Goal: Transaction & Acquisition: Book appointment/travel/reservation

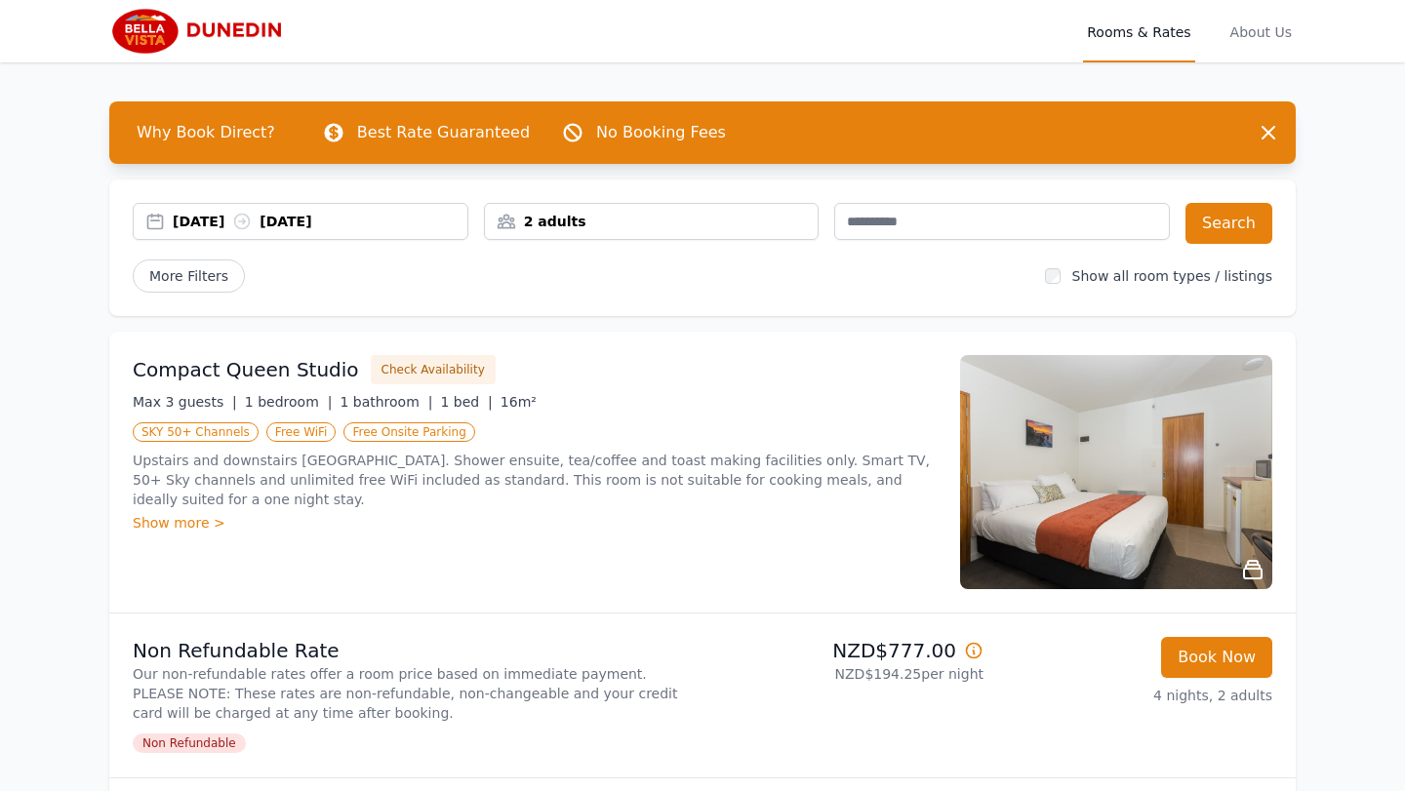
click at [565, 231] on div "2 adults" at bounding box center [652, 221] width 336 height 37
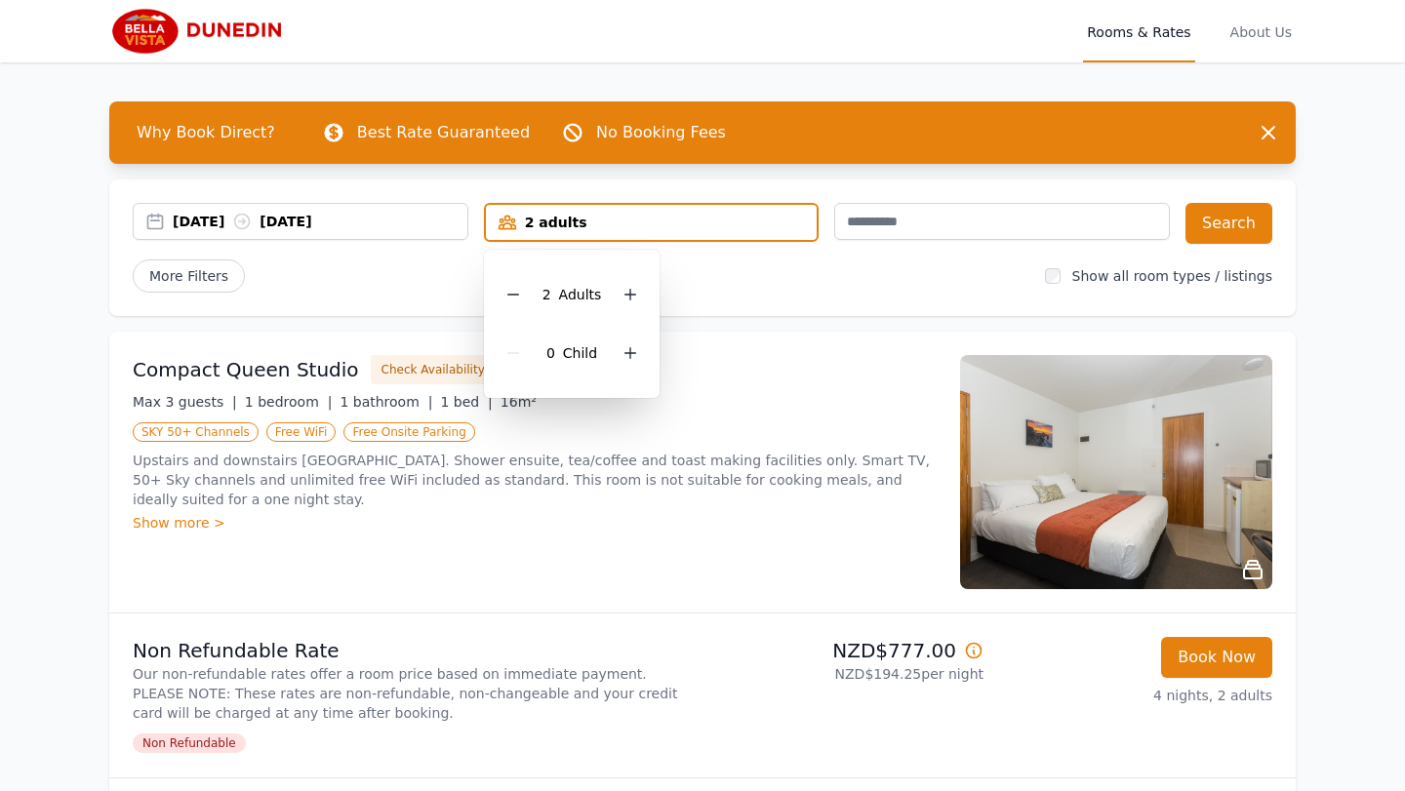
click at [619, 284] on div "2 Adult s" at bounding box center [572, 294] width 145 height 59
click at [638, 300] on div at bounding box center [630, 294] width 27 height 27
click at [1244, 223] on button "Search" at bounding box center [1229, 223] width 87 height 41
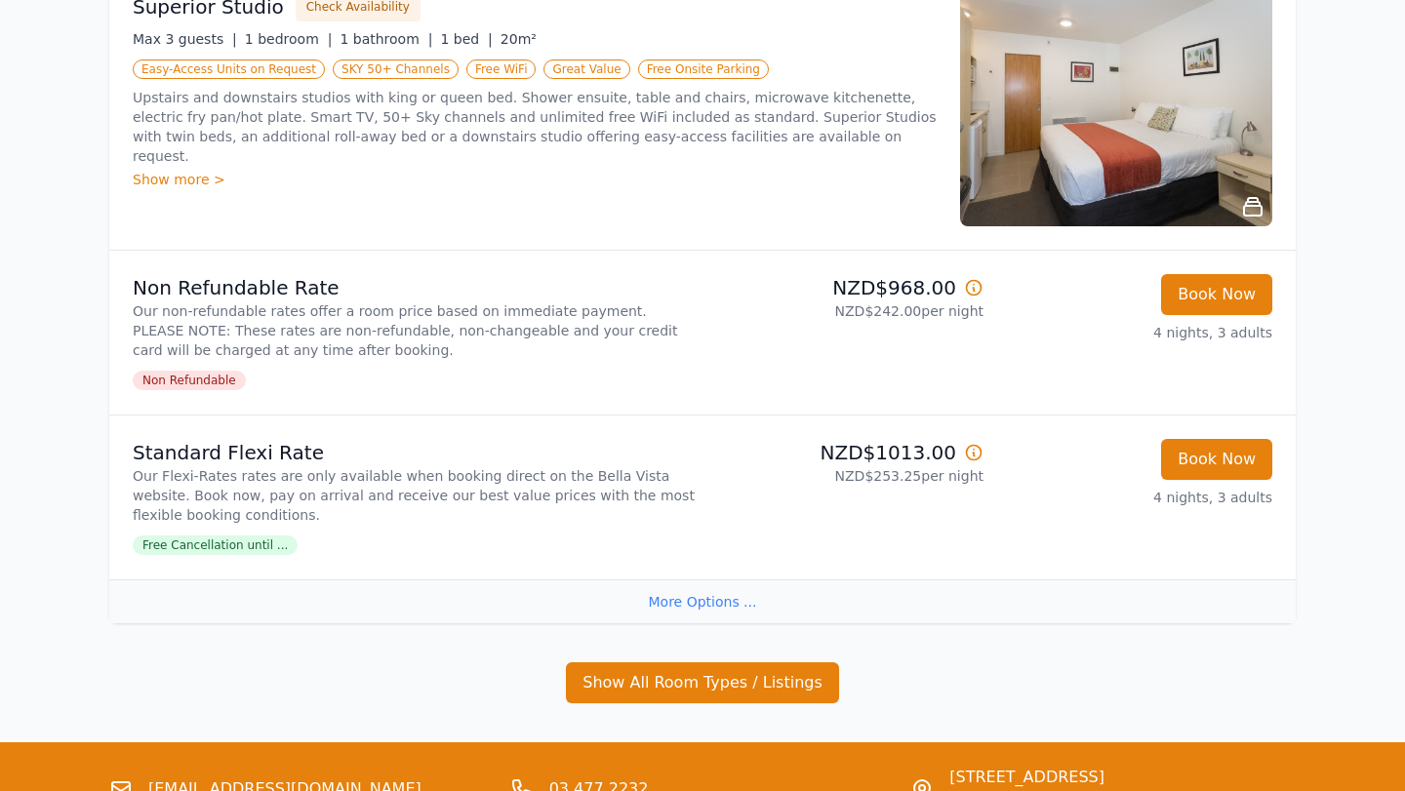
scroll to position [545, 0]
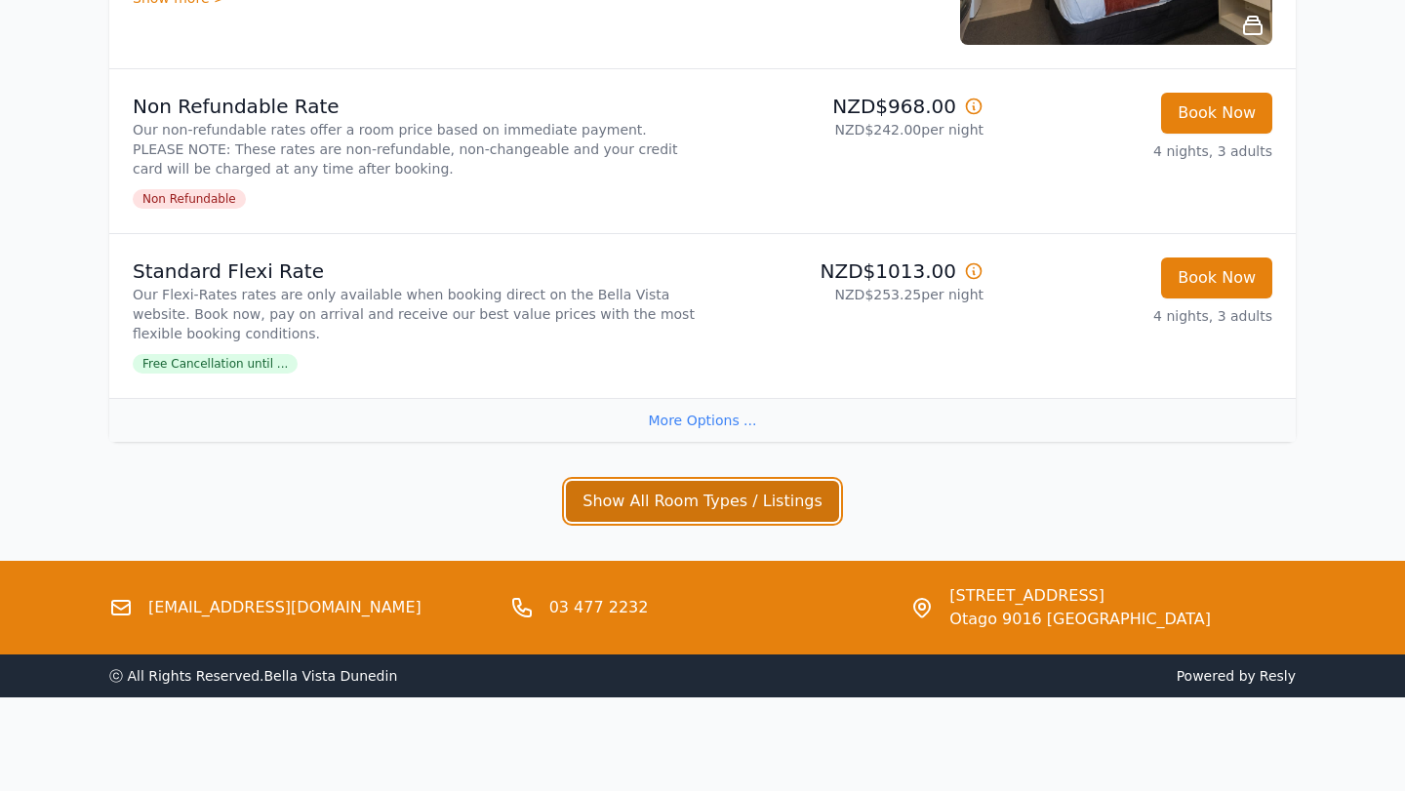
click at [692, 506] on button "Show All Room Types / Listings" at bounding box center [702, 501] width 273 height 41
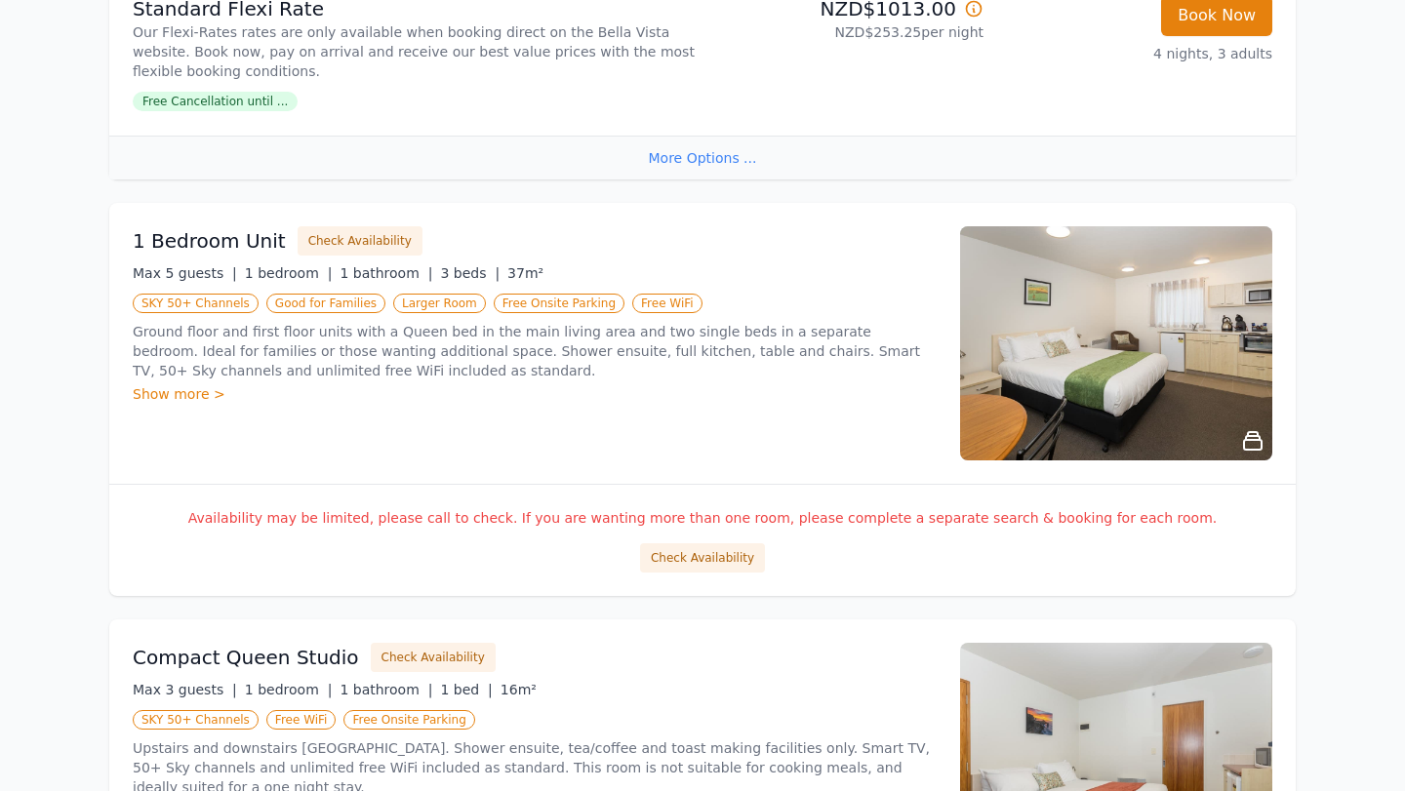
scroll to position [776, 0]
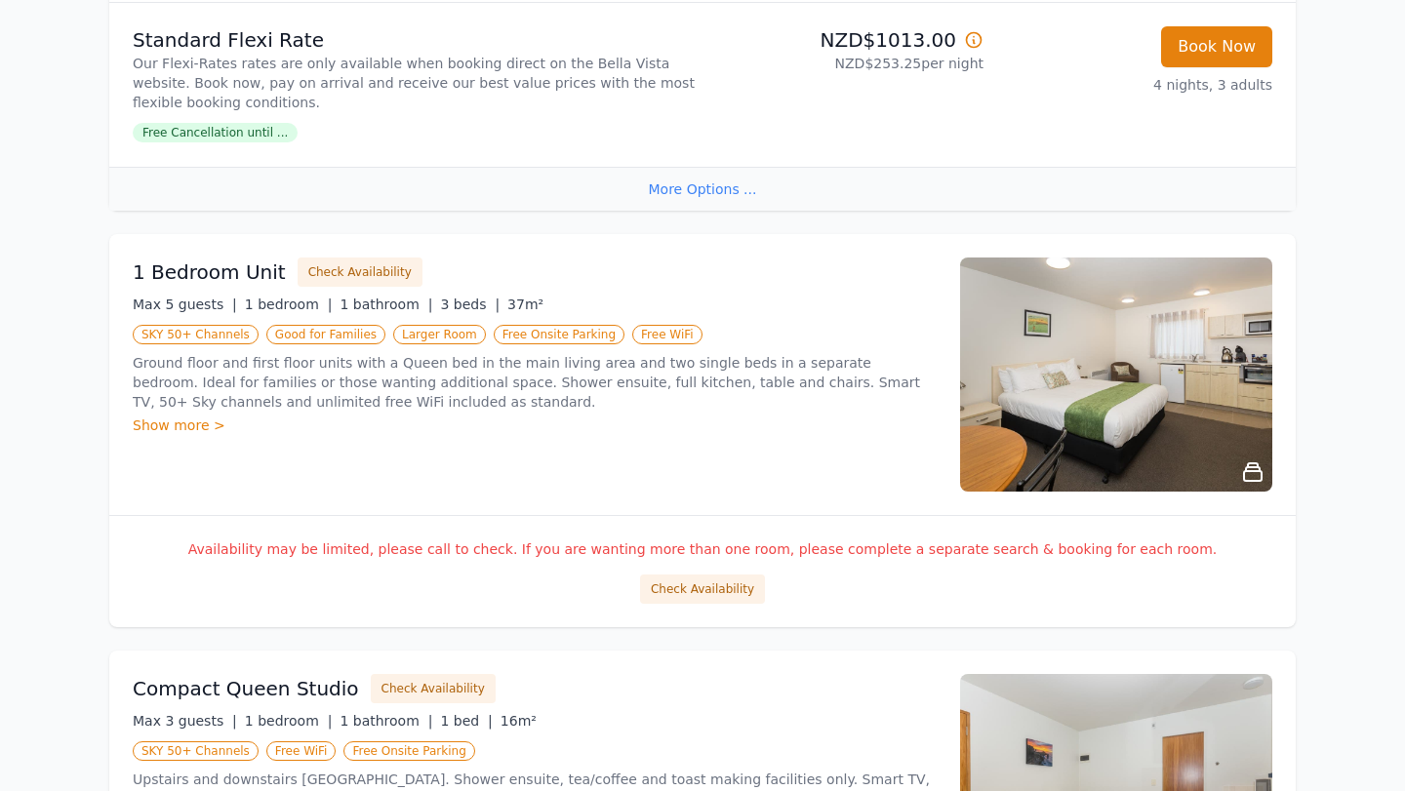
click at [227, 276] on h3 "1 Bedroom Unit" at bounding box center [209, 272] width 153 height 27
click at [719, 589] on button "Check Availability" at bounding box center [702, 589] width 125 height 29
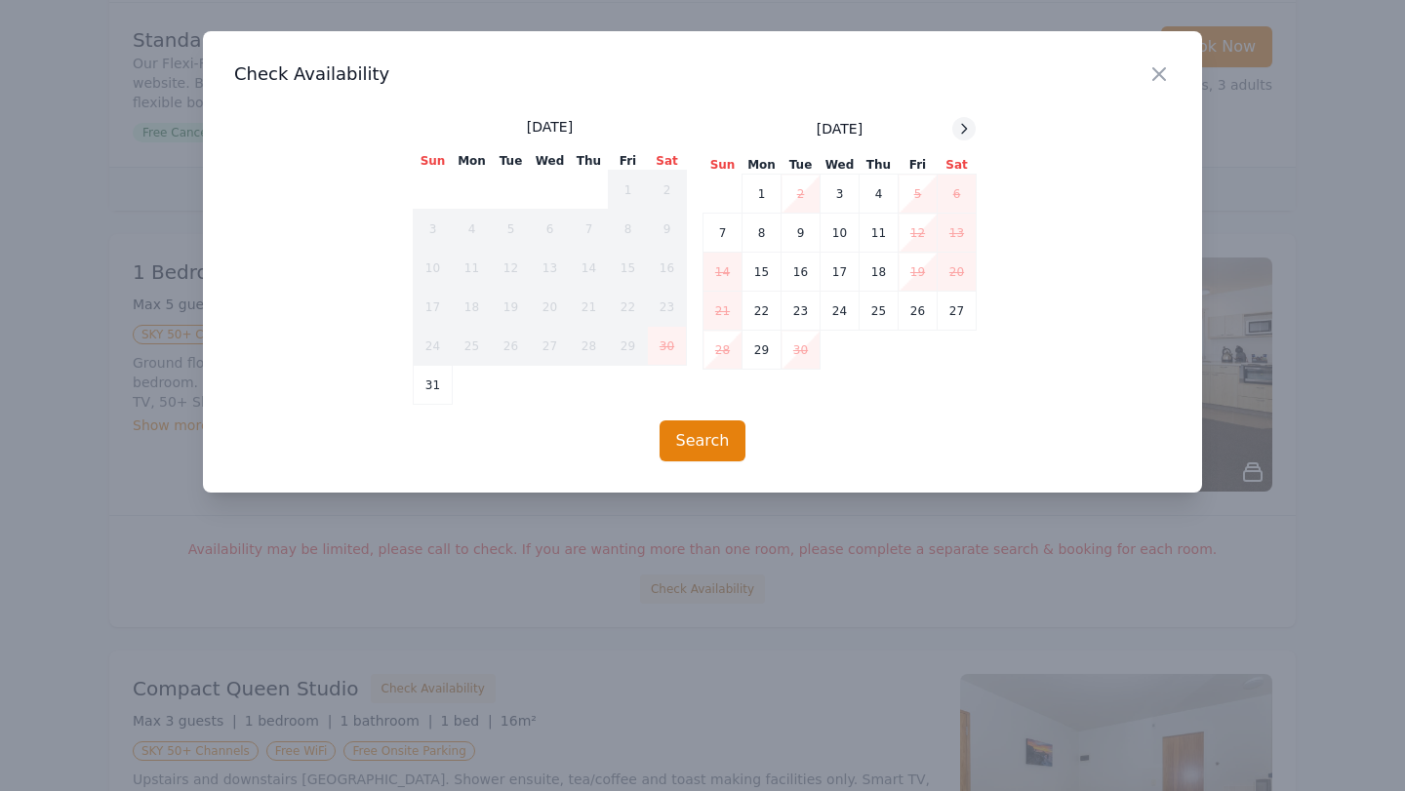
click at [960, 133] on icon at bounding box center [964, 129] width 16 height 16
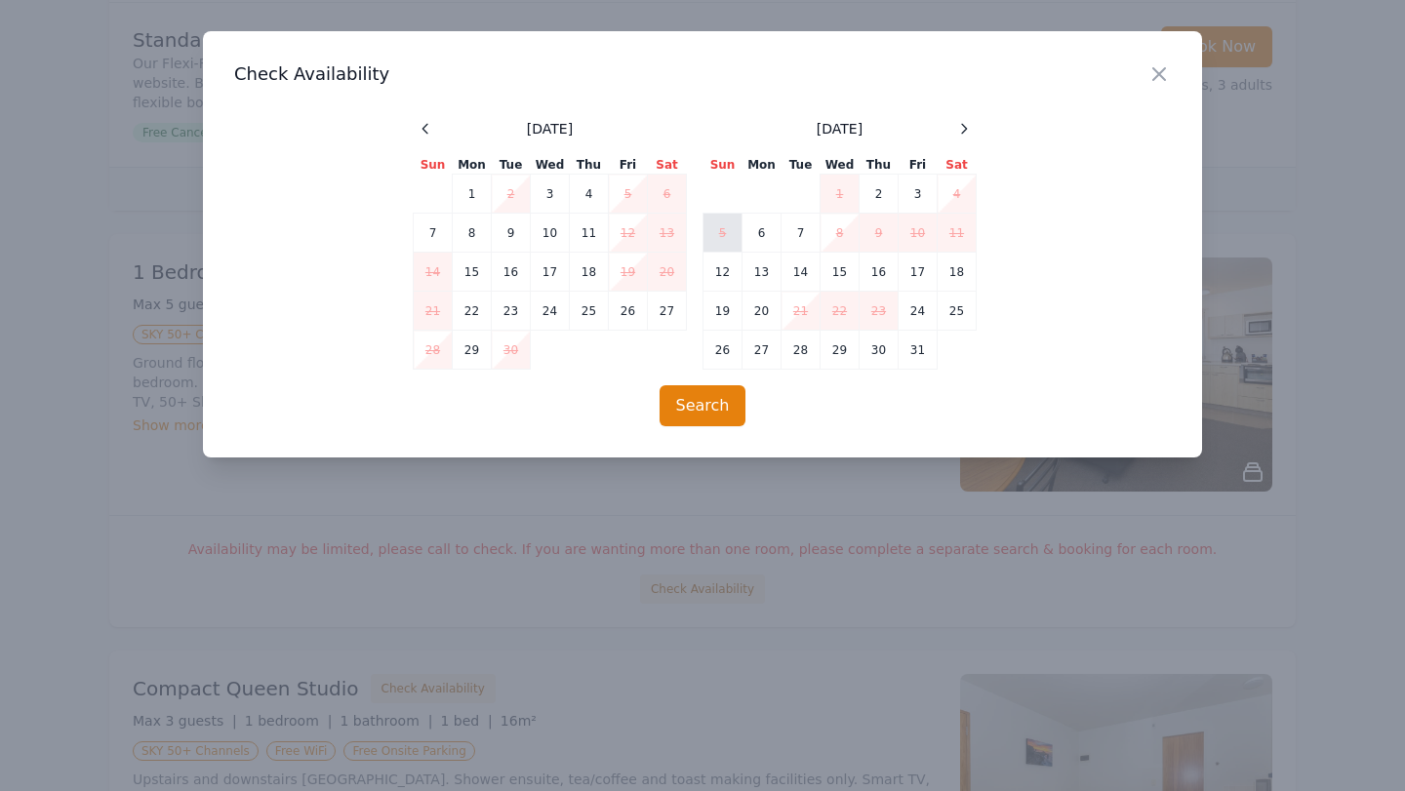
click at [731, 241] on td "5" at bounding box center [723, 233] width 39 height 39
click at [864, 241] on td "9" at bounding box center [879, 233] width 39 height 39
click at [1155, 76] on icon "button" at bounding box center [1159, 73] width 23 height 23
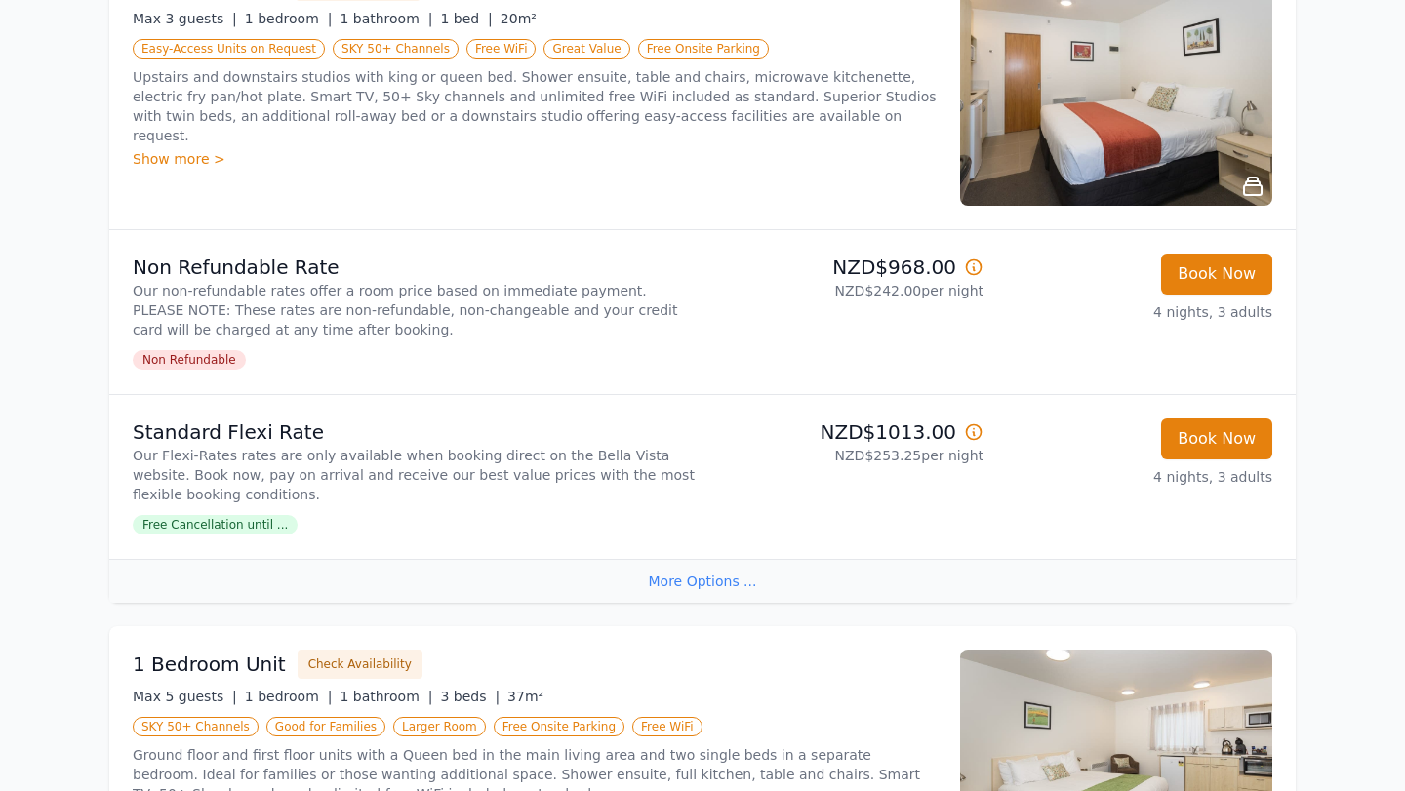
scroll to position [0, 0]
